Goal: Information Seeking & Learning: Learn about a topic

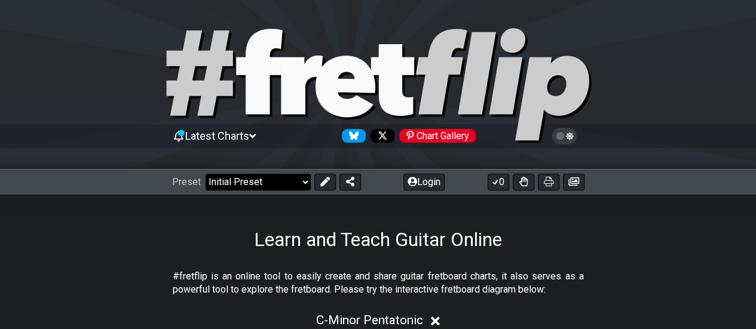
click at [270, 181] on select "Welcome to #fretflip! Initial Preset Custom Preset Minor Pentatonic Major Penta…" at bounding box center [258, 182] width 105 height 17
click at [206, 174] on select "Welcome to #fretflip! Initial Preset Custom Preset Minor Pentatonic Major Penta…" at bounding box center [258, 182] width 105 height 17
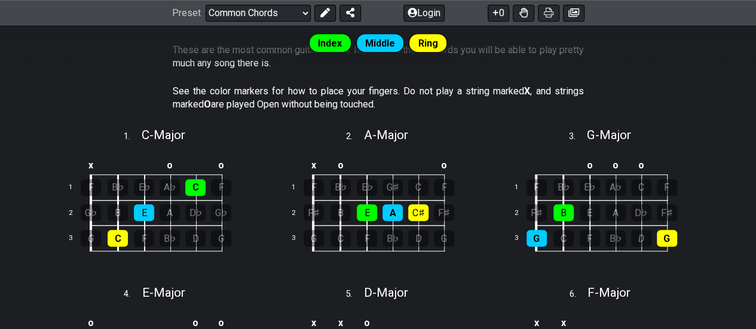
scroll to position [338, 0]
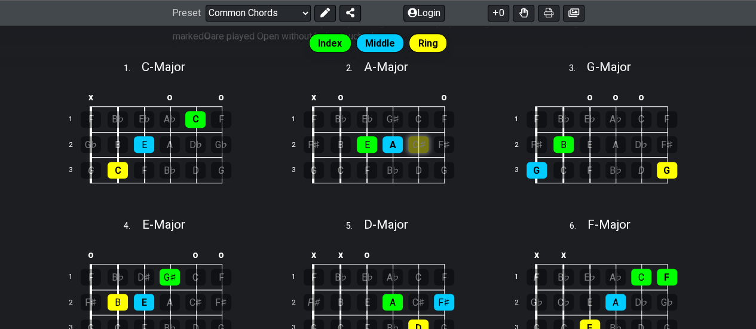
click at [415, 144] on div "C♯" at bounding box center [418, 144] width 20 height 17
click at [415, 146] on div "C♯" at bounding box center [418, 144] width 20 height 17
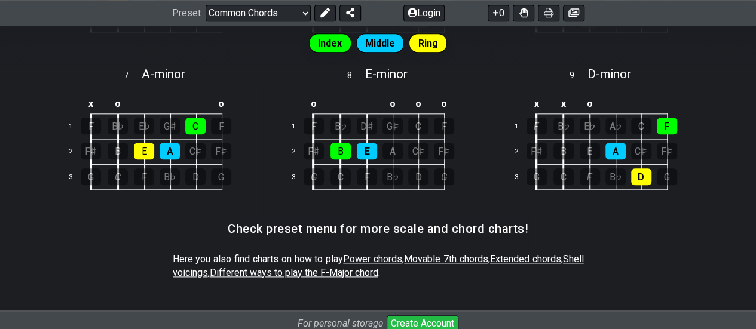
scroll to position [742, 0]
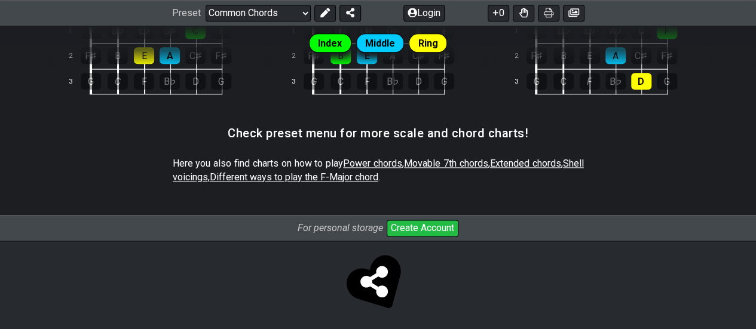
drag, startPoint x: 434, startPoint y: 163, endPoint x: 427, endPoint y: 189, distance: 26.7
click at [427, 189] on div "Here you also find charts on how to play Power chords , Movable 7th chords , Ex…" at bounding box center [378, 172] width 411 height 41
click at [387, 165] on span "Power chords" at bounding box center [372, 163] width 59 height 11
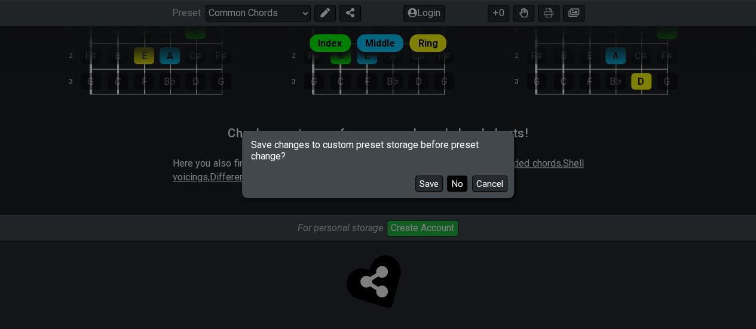
click at [449, 189] on button "No" at bounding box center [457, 184] width 20 height 16
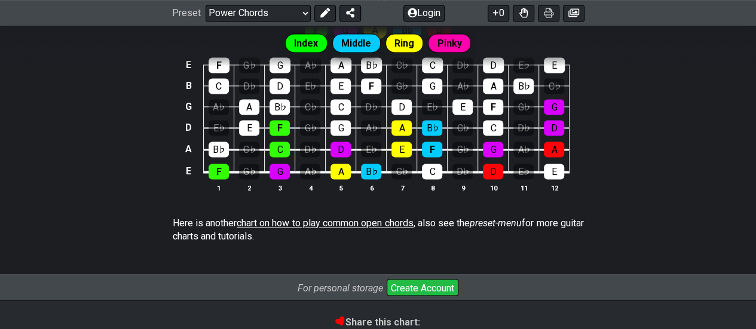
scroll to position [878, 0]
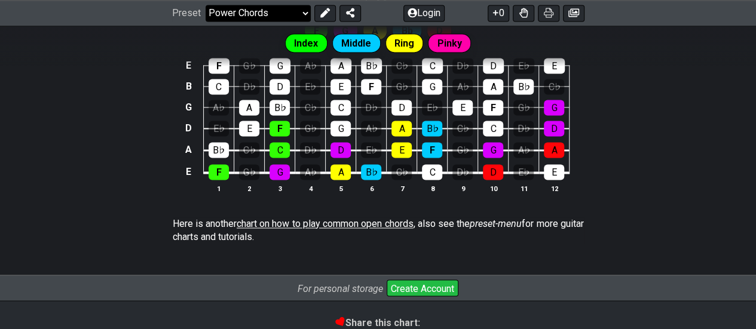
click at [270, 12] on select "Welcome to #fretflip! Initial Preset Custom Preset Minor Pentatonic Major Penta…" at bounding box center [258, 13] width 105 height 17
click at [206, 22] on select "Welcome to #fretflip! Initial Preset Custom Preset Minor Pentatonic Major Penta…" at bounding box center [258, 13] width 105 height 17
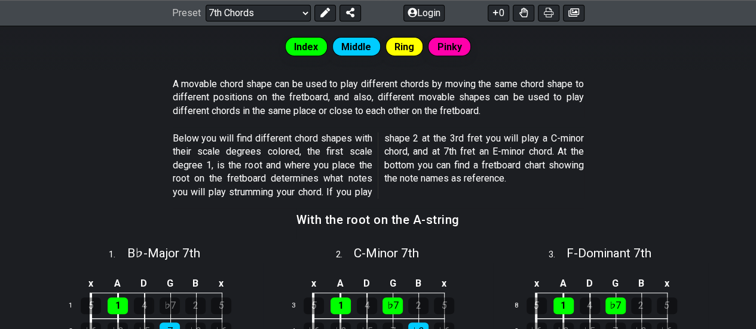
scroll to position [236, 0]
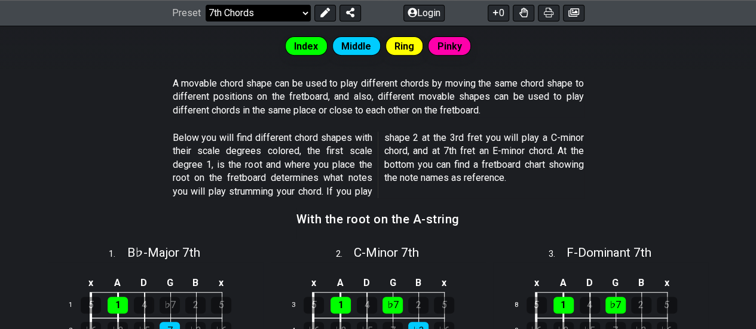
click at [282, 17] on select "Welcome to #fretflip! Initial Preset Custom Preset Minor Pentatonic Major Penta…" at bounding box center [258, 13] width 105 height 17
click at [283, 17] on select "Welcome to #fretflip! Initial Preset Custom Preset Minor Pentatonic Major Penta…" at bounding box center [258, 13] width 105 height 17
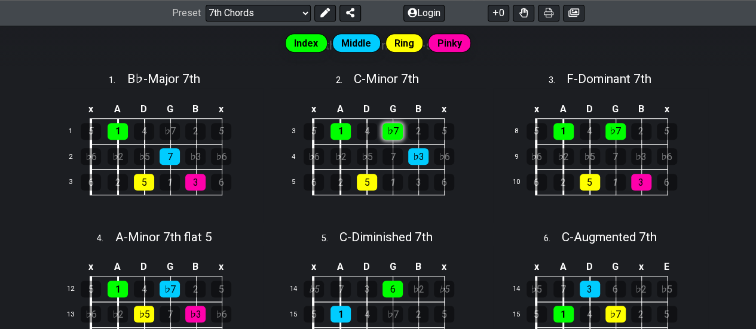
scroll to position [410, 0]
click at [377, 188] on td "5" at bounding box center [380, 182] width 26 height 26
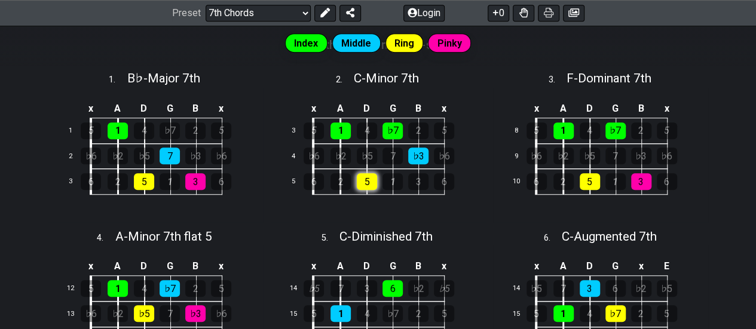
click at [372, 183] on div "5" at bounding box center [367, 181] width 20 height 17
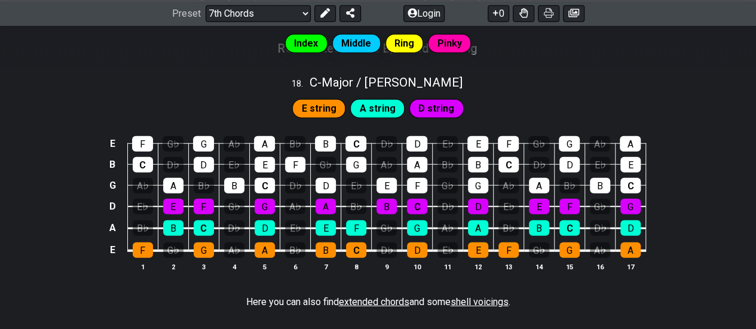
scroll to position [1447, 0]
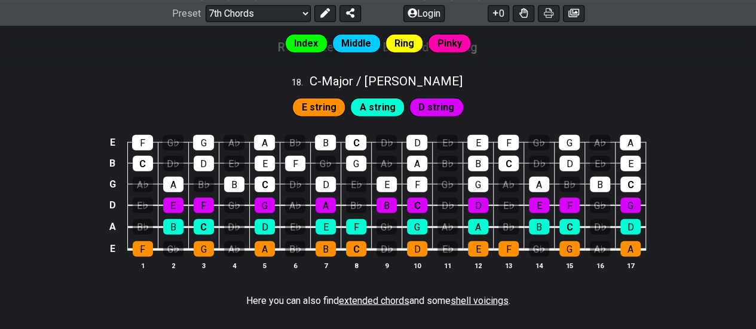
click at [407, 166] on td "F" at bounding box center [416, 173] width 30 height 21
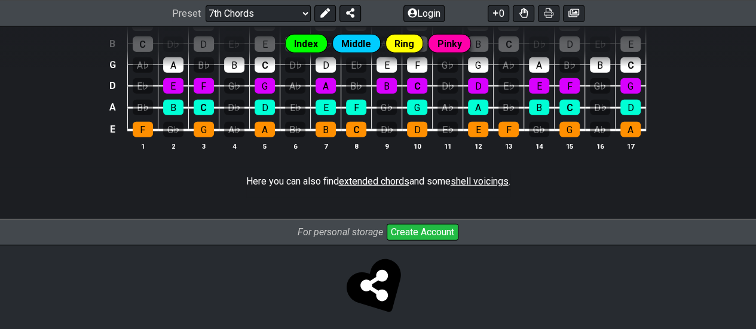
click at [376, 176] on span "extended chords" at bounding box center [374, 181] width 70 height 11
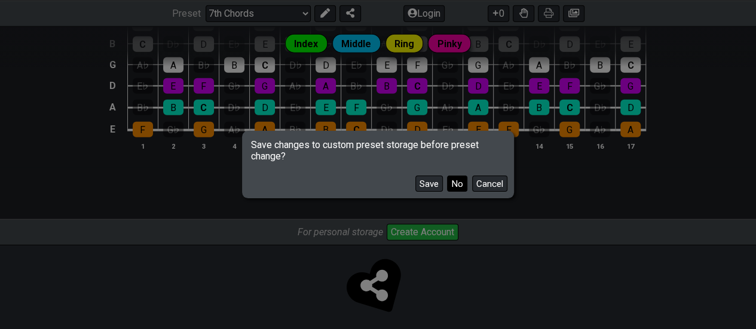
click at [449, 190] on button "No" at bounding box center [457, 184] width 20 height 16
select select "/extended-chords"
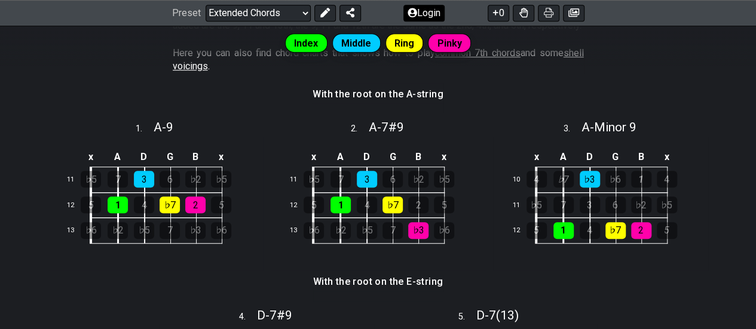
scroll to position [324, 0]
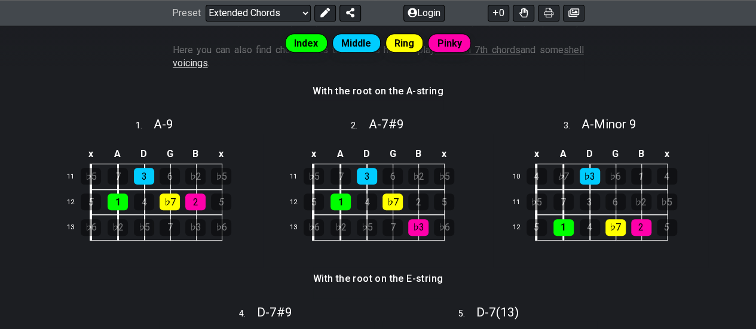
click at [452, 69] on div "Index Middle Ring Pinky" at bounding box center [378, 47] width 756 height 43
click at [447, 65] on div "Index Middle Ring Pinky" at bounding box center [378, 47] width 756 height 43
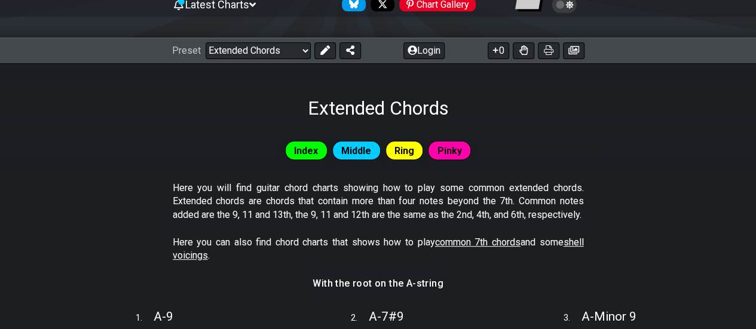
scroll to position [35, 0]
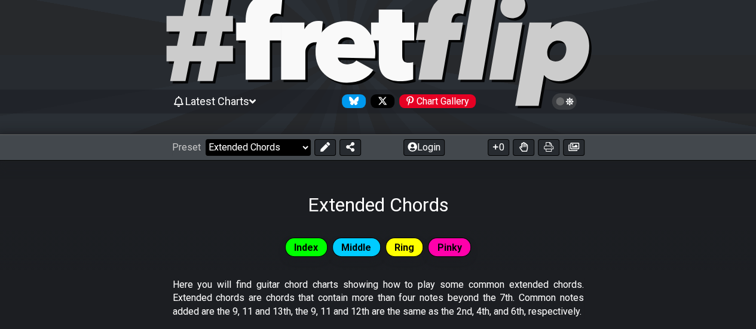
scroll to position [35, 0]
click at [271, 146] on select "Welcome to #fretflip! Initial Preset Custom Preset Minor Pentatonic Major Penta…" at bounding box center [258, 147] width 105 height 17
click at [206, 139] on select "Welcome to #fretflip! Initial Preset Custom Preset Minor Pentatonic Major Penta…" at bounding box center [258, 147] width 105 height 17
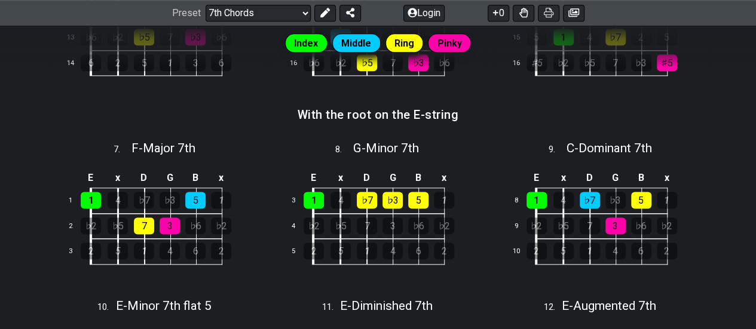
scroll to position [548, 0]
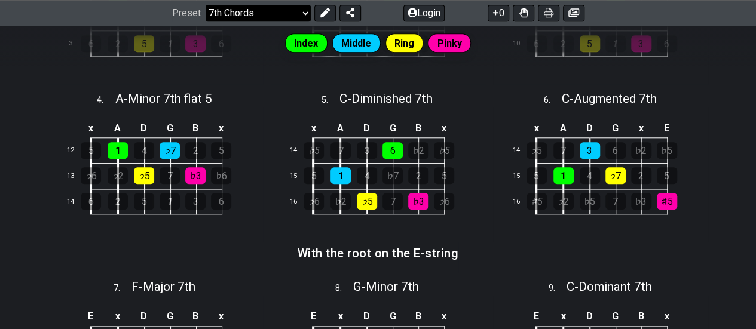
click at [290, 10] on select "Welcome to #fretflip! Initial Preset Custom Preset Minor Pentatonic Major Penta…" at bounding box center [258, 13] width 105 height 17
click at [206, 22] on select "Welcome to #fretflip! Initial Preset Custom Preset Minor Pentatonic Major Penta…" at bounding box center [258, 13] width 105 height 17
select select "/minor-pentatonic"
select select "C"
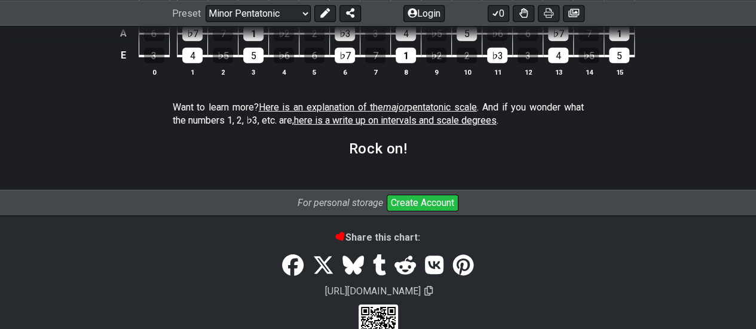
scroll to position [1913, 0]
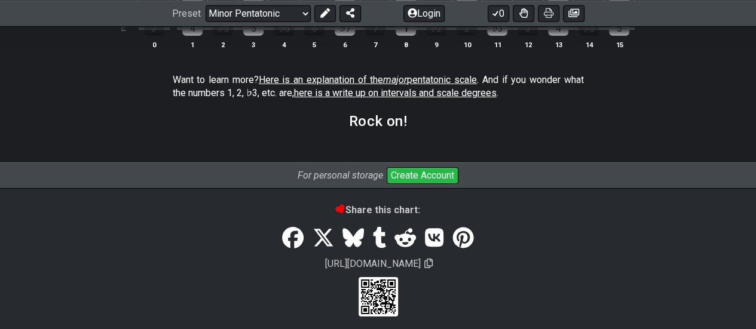
scroll to position [1913, 0]
